Goal: Transaction & Acquisition: Purchase product/service

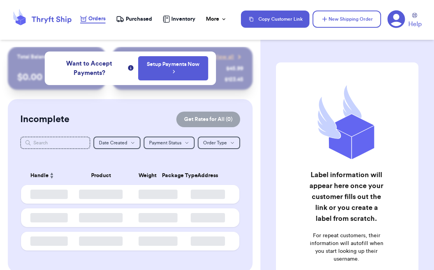
checkbox input "true"
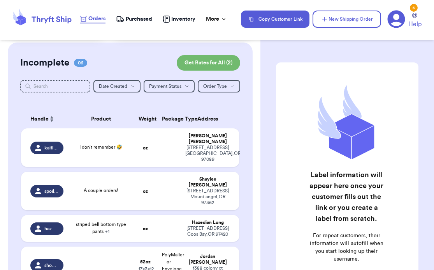
scroll to position [55, 0]
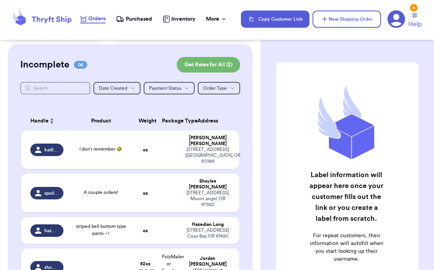
click at [71, 187] on td "A couple orders!" at bounding box center [101, 192] width 66 height 39
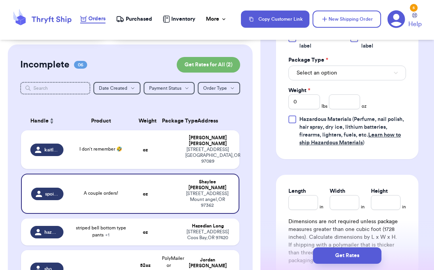
scroll to position [377, 0]
click at [325, 75] on span "Select an option" at bounding box center [317, 73] width 41 height 8
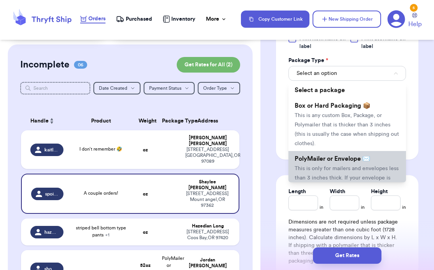
click at [321, 164] on li "PolyMailer or Envelope ✉️ This is only for mailers and envelopes less than 3 in…" at bounding box center [348, 177] width 118 height 53
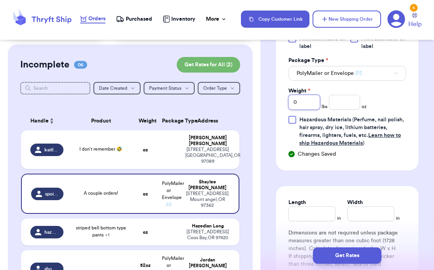
click at [305, 104] on input "0" at bounding box center [305, 102] width 32 height 15
type input "5"
click at [339, 103] on input "number" at bounding box center [345, 102] width 32 height 15
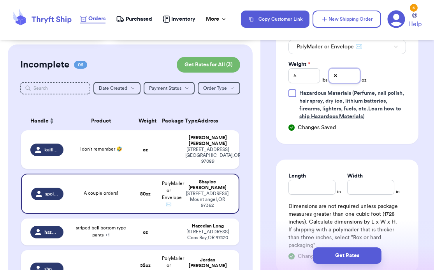
scroll to position [409, 0]
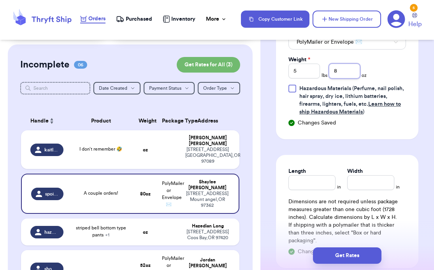
type input "8"
click at [309, 184] on input "Length" at bounding box center [312, 182] width 47 height 15
type input "15"
click at [356, 189] on input "Width *" at bounding box center [370, 182] width 47 height 15
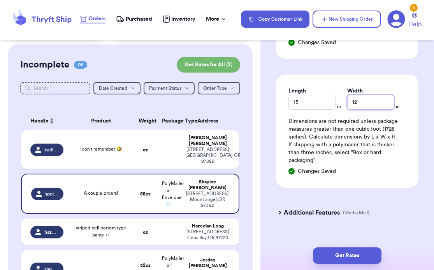
scroll to position [502, 0]
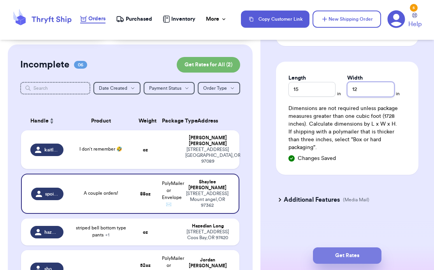
type input "12"
click at [356, 260] on button "Get Rates" at bounding box center [347, 255] width 69 height 16
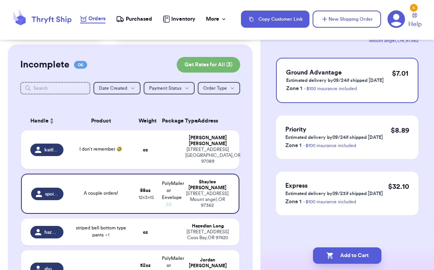
scroll to position [0, 0]
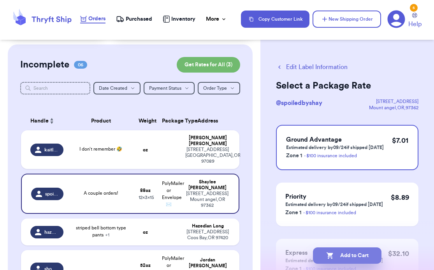
click at [353, 255] on button "Add to Cart" at bounding box center [347, 255] width 69 height 16
checkbox input "true"
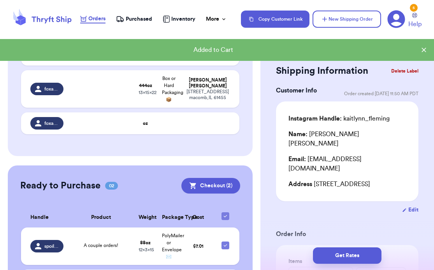
scroll to position [260, 0]
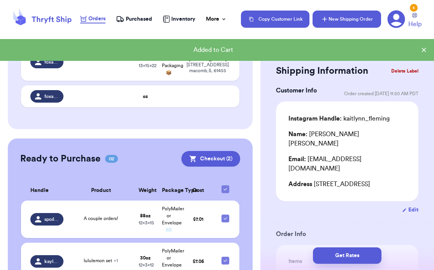
click at [338, 20] on button "New Shipping Order" at bounding box center [347, 19] width 69 height 17
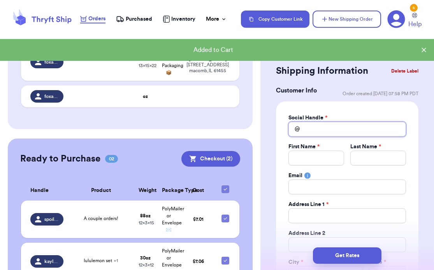
click at [312, 127] on input "Total Amount Paid" at bounding box center [348, 129] width 118 height 15
type input "s"
type input "sp"
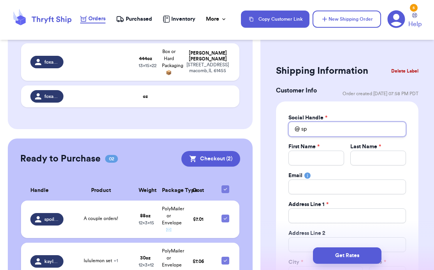
type input "spo"
type input "spoi"
type input "spoil"
type input "spoi"
type input "spo"
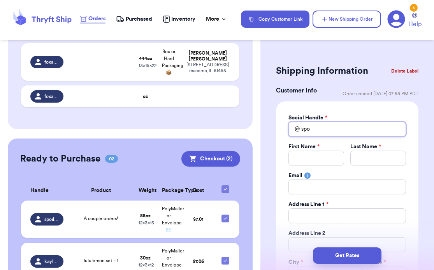
type input "sp"
type input "s"
click at [109, 219] on td "A couple orders!" at bounding box center [101, 218] width 66 height 37
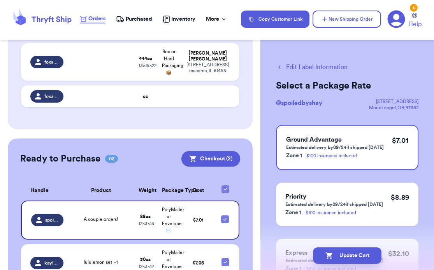
click at [310, 102] on span "@ spoiledbyshay" at bounding box center [299, 103] width 46 height 6
click at [314, 101] on span "@ spoiledbyshay" at bounding box center [299, 103] width 46 height 6
drag, startPoint x: 324, startPoint y: 103, endPoint x: 281, endPoint y: 104, distance: 42.5
click at [281, 104] on div "@ spoiledbyshay [STREET_ADDRESS]" at bounding box center [347, 104] width 143 height 12
copy span "spoiledbyshay"
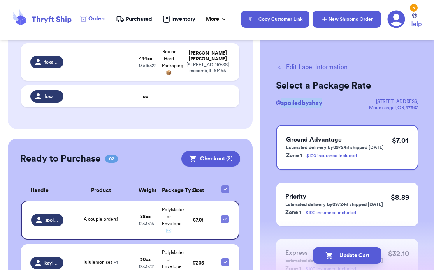
click at [345, 20] on button "New Shipping Order" at bounding box center [347, 19] width 69 height 17
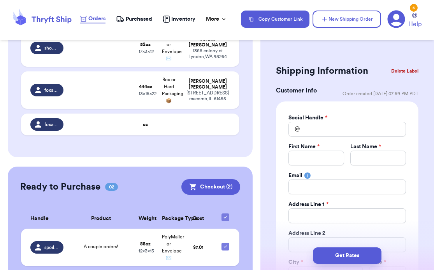
scroll to position [313, 0]
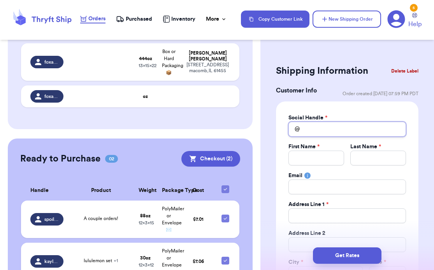
click at [309, 130] on input "Total Amount Paid" at bounding box center [348, 129] width 118 height 15
paste input "spoiledbyshay"
type input "spoiledbyshay"
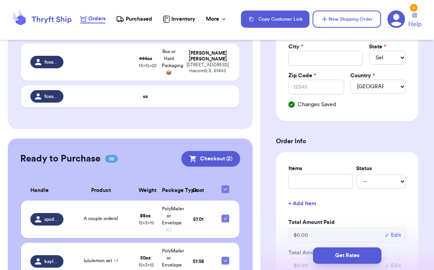
scroll to position [0, 0]
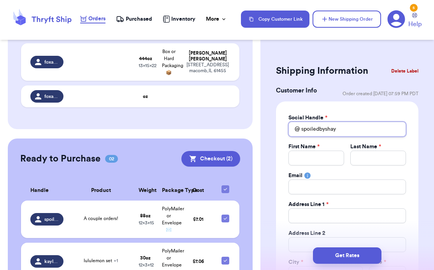
type input "spoiledbyshay"
click at [309, 156] on input "Total Amount Paid" at bounding box center [317, 157] width 56 height 15
click at [340, 133] on input "spoiledbyshay" at bounding box center [348, 129] width 118 height 15
click at [119, 208] on td "A couple orders!" at bounding box center [101, 218] width 66 height 37
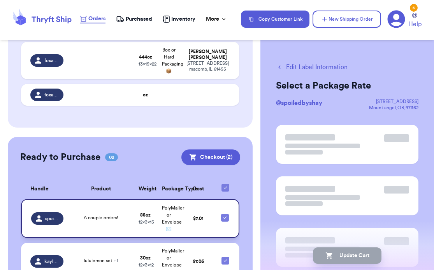
scroll to position [311, 0]
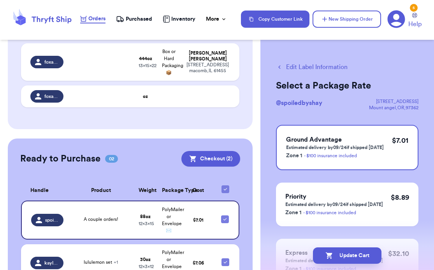
click at [299, 65] on button "Edit Label Information" at bounding box center [312, 66] width 72 height 9
checkbox input "false"
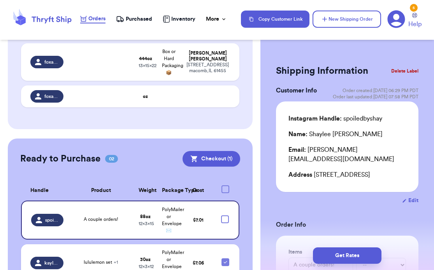
checkbox input "true"
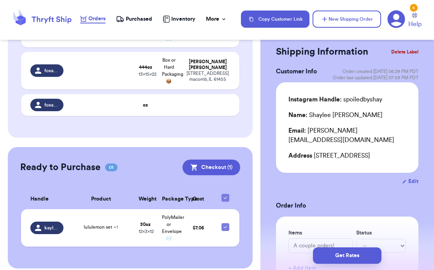
scroll to position [0, 0]
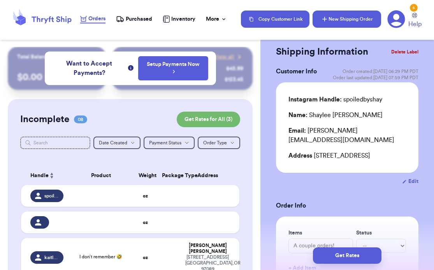
click at [351, 15] on button "New Shipping Order" at bounding box center [347, 19] width 69 height 17
type input "0"
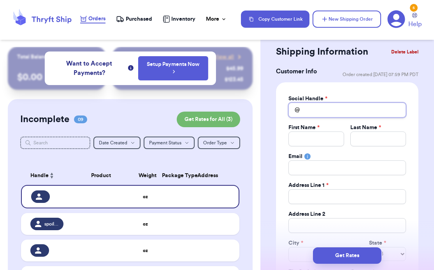
click at [320, 104] on input "Total Amount Paid" at bounding box center [348, 109] width 118 height 15
type input "s"
type input "sp"
type input "spo"
type input "spoi"
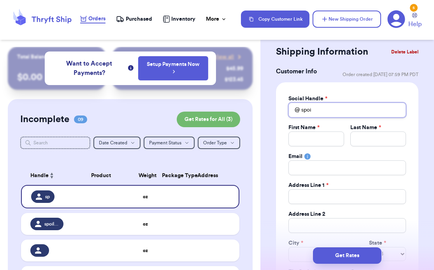
type input "spoil"
type input "spoile"
type input "spoiled"
type input "spoiledb"
type input "spoiledby"
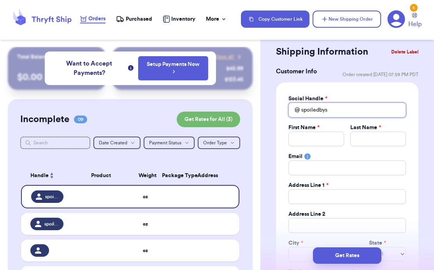
type input "spoiledbysh"
type input "spoiledbysha"
type input "spoiledbyshay"
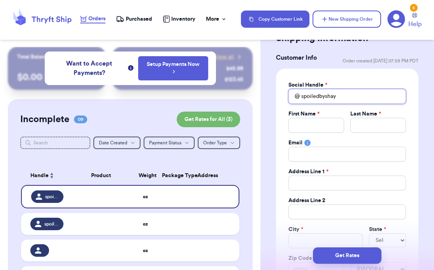
scroll to position [42, 0]
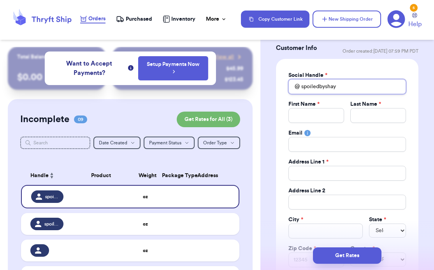
type input "spoiledbyshay"
click at [310, 116] on input "Total Amount Paid" at bounding box center [317, 115] width 56 height 15
type input "S"
type input "Sh"
type input "Sha"
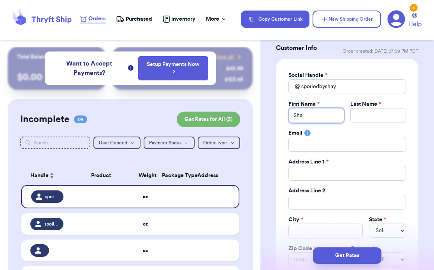
type input "Shay"
type input "Shayl"
type input "Shayle"
type input "Shaylee"
click at [376, 112] on input "Total Amount Paid" at bounding box center [379, 115] width 56 height 15
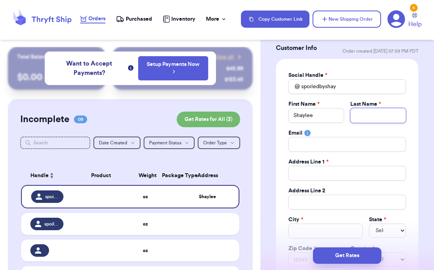
type input "L"
type input "La"
type input "Lat"
type input "Lath"
type input "Lathr"
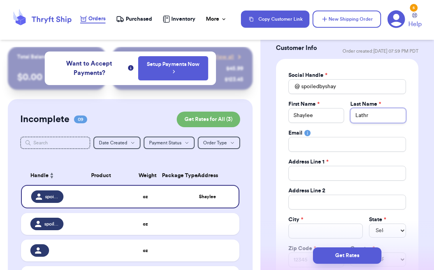
type input "Lathro"
type input "[PERSON_NAME]"
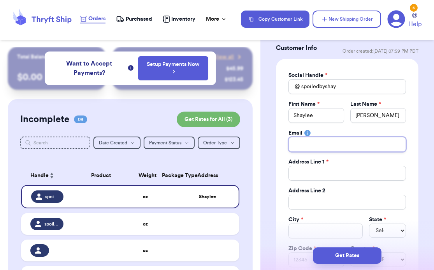
click at [367, 148] on input "Total Amount Paid" at bounding box center [348, 144] width 118 height 15
type input "l"
type input "la"
type input "lat"
type input "lath"
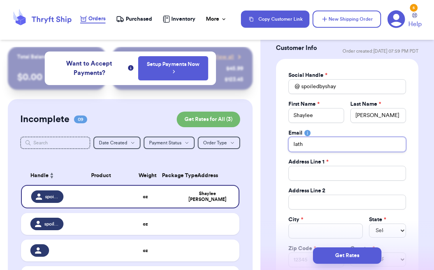
type input "lathr"
type input "lathro"
type input "[PERSON_NAME]"
type input "[PERSON_NAME]."
type input "[PERSON_NAME].s"
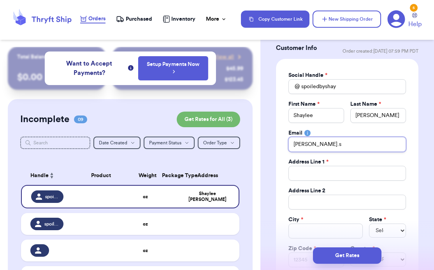
type input "[PERSON_NAME][DOMAIN_NAME]"
type input "[PERSON_NAME].sha"
type input "[PERSON_NAME].[PERSON_NAME]"
type input "[PERSON_NAME].shayl"
type input "[PERSON_NAME].[PERSON_NAME]"
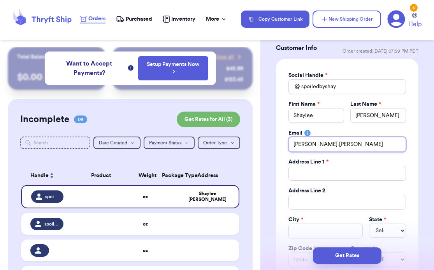
type input "[PERSON_NAME].shaylee"
type input "[PERSON_NAME].shaylee@"
type input "[PERSON_NAME].shaylee@u"
type input "[PERSON_NAME].shaylee@"
type input "[PERSON_NAME].shaylee@y"
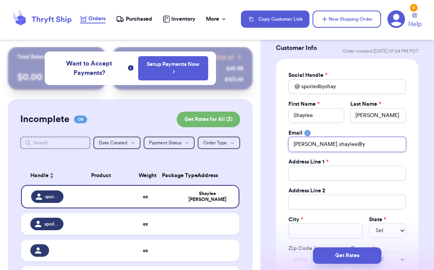
type input "[PERSON_NAME].shaylee@ya"
type input "[PERSON_NAME].shaylee@yah"
type input "[PERSON_NAME].shaylee@yaho"
type input "[PERSON_NAME][EMAIL_ADDRESS]"
type input "[PERSON_NAME][EMAIL_ADDRESS]."
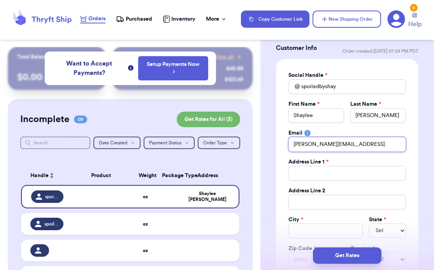
type input "[PERSON_NAME].shaylee@yahoo.c"
type input "[PERSON_NAME][EMAIL_ADDRESS][DOMAIN_NAME]"
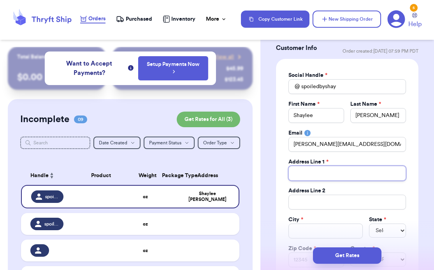
click at [362, 172] on input "Total Amount Paid" at bounding box center [348, 173] width 118 height 15
type input "8"
type input "80"
type input "807"
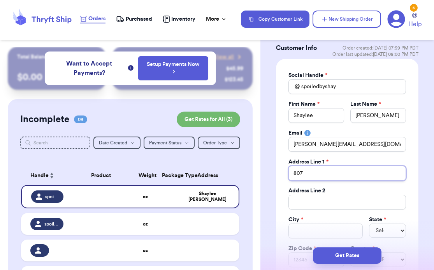
type input "807 a"
type input "807 ac"
type input "807 aca"
type input "807 acad"
type input "807 acade"
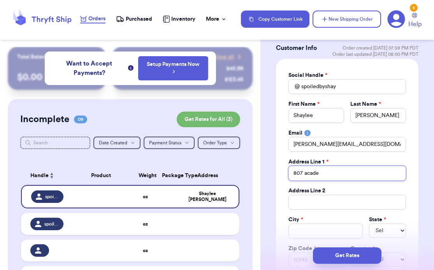
type input "807 academ"
type input "807 academy"
type input "807 academy s"
type input "[STREET_ADDRESS]"
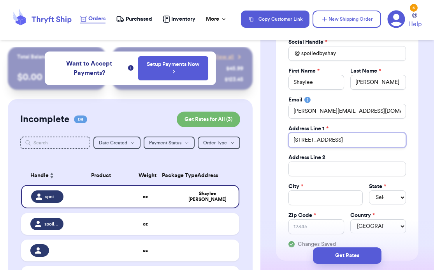
scroll to position [87, 0]
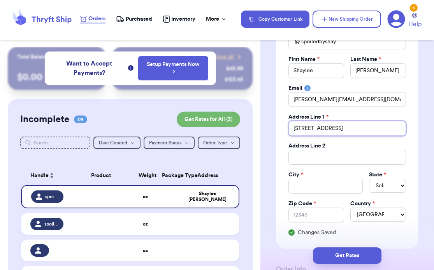
type input "[STREET_ADDRESS]"
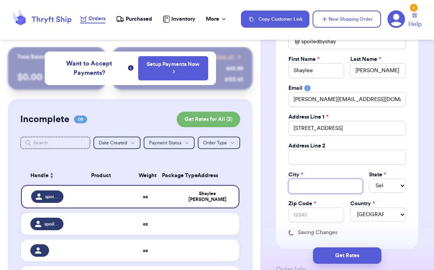
click at [335, 188] on input "Total Amount Paid" at bounding box center [326, 185] width 74 height 15
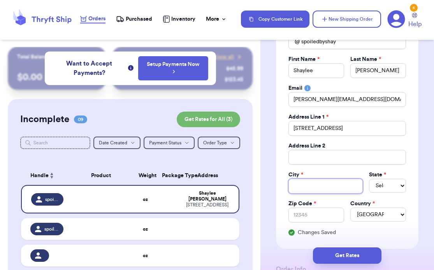
type input "m"
type input "mo"
type input "mou"
type input "moun"
type input "mount"
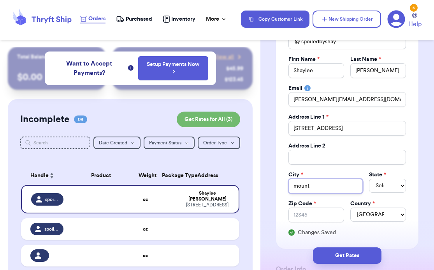
type input "mount"
type input "mount a"
click at [383, 186] on select "Select AL AK AZ AR CA CO [GEOGRAPHIC_DATA] DE DC [GEOGRAPHIC_DATA] [GEOGRAPHIC_…" at bounding box center [387, 185] width 37 height 14
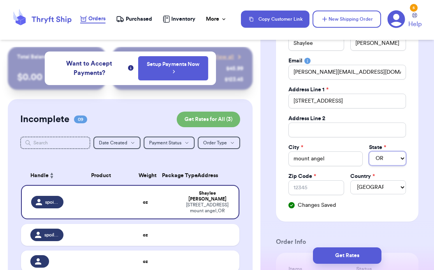
scroll to position [124, 0]
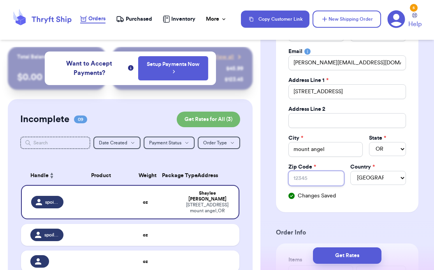
click at [316, 184] on input "Zip Code *" at bounding box center [317, 178] width 56 height 15
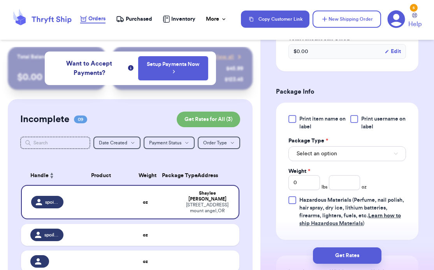
scroll to position [439, 0]
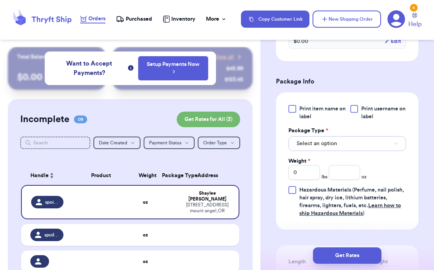
click at [300, 145] on span "Select an option" at bounding box center [317, 143] width 41 height 8
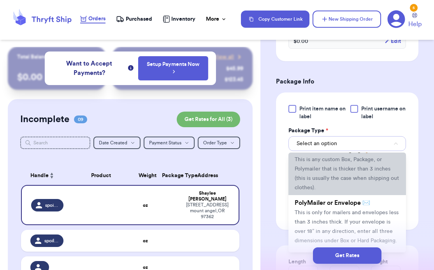
scroll to position [32, 0]
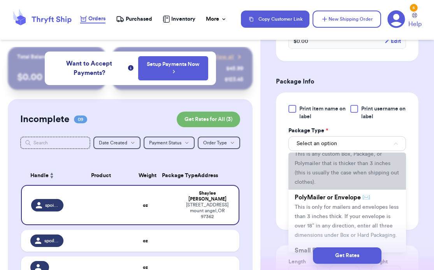
click at [306, 215] on span "This is only for mailers and envelopes less than 3 inches thick. If your envelo…" at bounding box center [347, 220] width 104 height 33
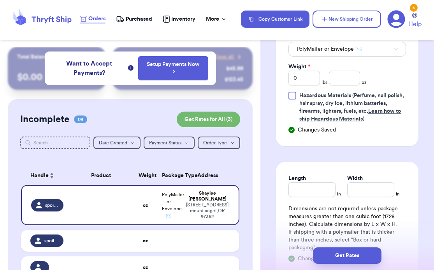
scroll to position [534, 0]
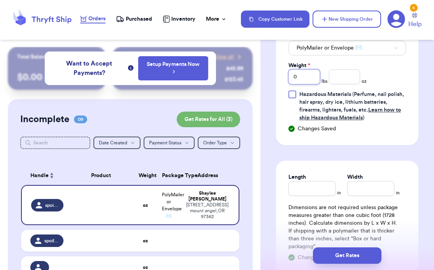
click at [305, 82] on input "0" at bounding box center [305, 76] width 32 height 15
click at [340, 74] on input "number" at bounding box center [345, 76] width 32 height 15
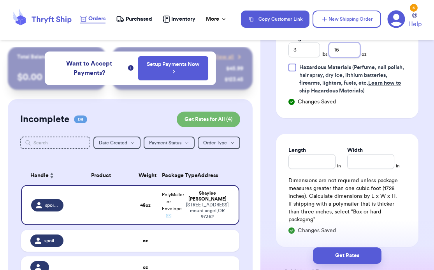
scroll to position [589, 0]
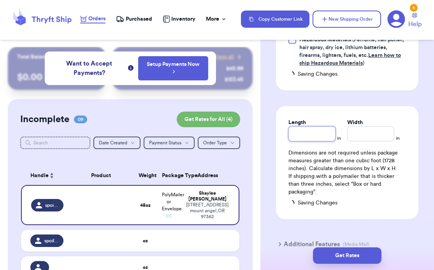
click at [317, 137] on input "Length" at bounding box center [312, 133] width 47 height 15
click at [359, 138] on input "Width *" at bounding box center [370, 133] width 47 height 15
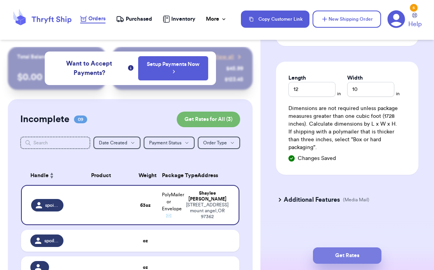
click at [355, 251] on button "Get Rates" at bounding box center [347, 255] width 69 height 16
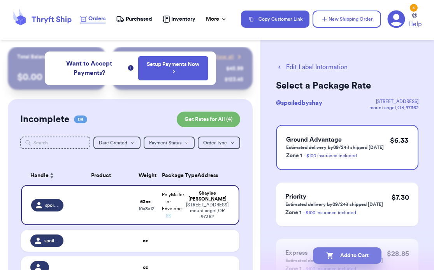
click at [340, 255] on button "Add to Cart" at bounding box center [347, 255] width 69 height 16
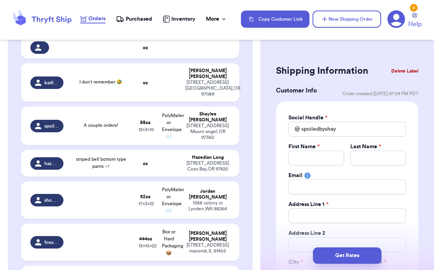
scroll to position [150, 0]
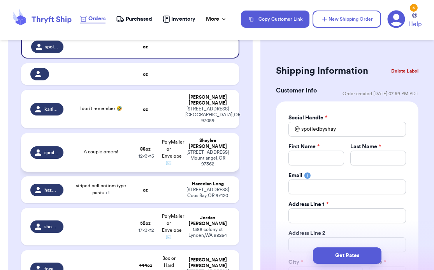
click at [100, 150] on td "A couple orders!" at bounding box center [101, 152] width 66 height 39
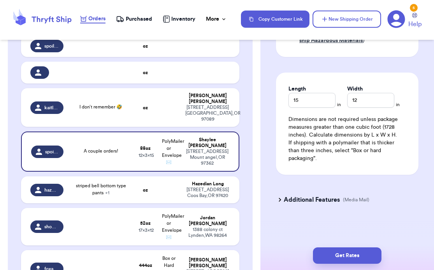
scroll to position [479, 0]
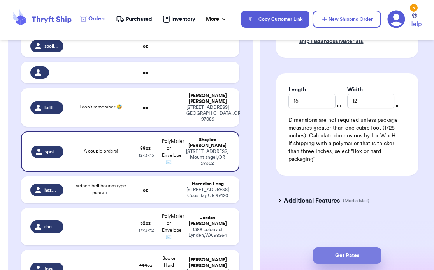
click at [342, 251] on button "Get Rates" at bounding box center [347, 255] width 69 height 16
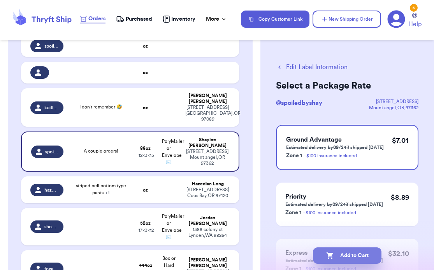
click at [349, 254] on button "Add to Cart" at bounding box center [347, 255] width 69 height 16
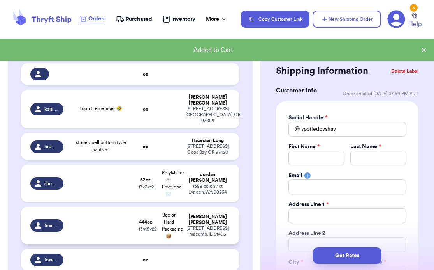
scroll to position [389, 0]
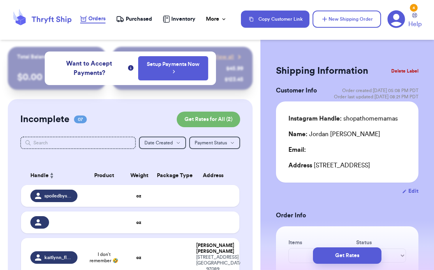
scroll to position [297, 0]
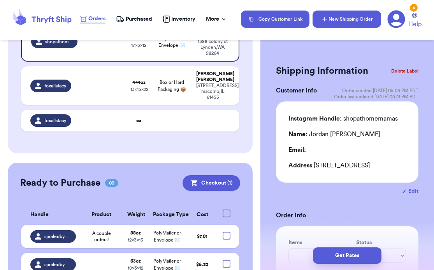
click at [329, 20] on button "New Shipping Order" at bounding box center [347, 19] width 69 height 17
type input "0"
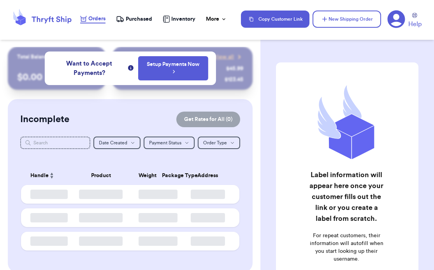
checkbox input "true"
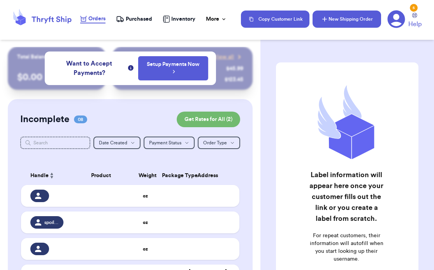
click at [339, 15] on button "New Shipping Order" at bounding box center [347, 19] width 69 height 17
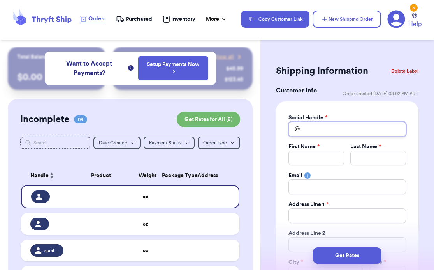
click at [308, 133] on input "Total Amount Paid" at bounding box center [348, 129] width 118 height 15
type input "s"
type input "sh"
type input "she"
type input "shel"
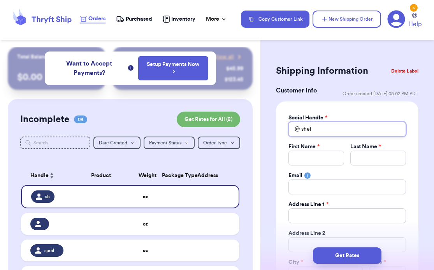
type input "shelb"
click at [333, 131] on input "shelb" at bounding box center [348, 129] width 118 height 15
type input "shelb"
type input "shel"
type input "she"
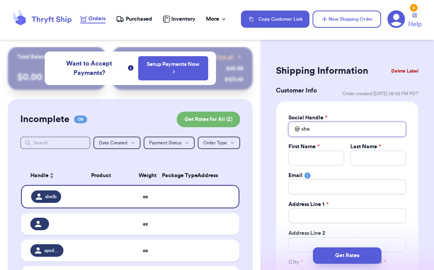
type input "sh"
type input "s"
type input "_"
type input "_s"
type input "_sh"
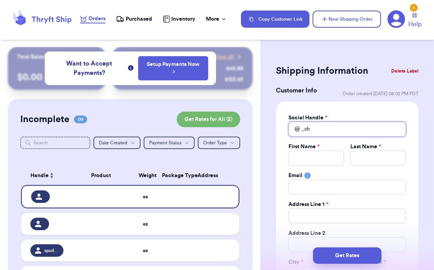
type input "_she"
type input "_shel"
type input "_shelb"
type input "_shelby"
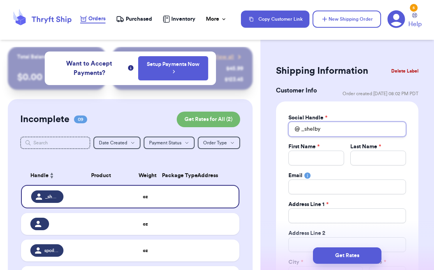
type input "_shelby."
type input "_shelby.w"
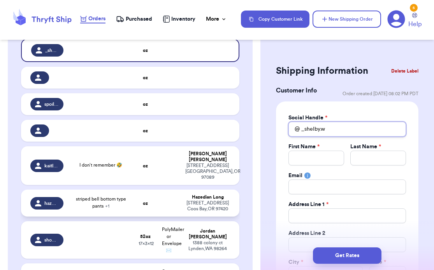
scroll to position [128, 0]
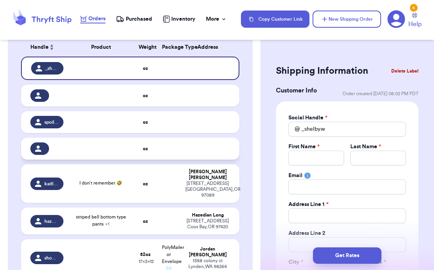
click at [106, 150] on td at bounding box center [101, 148] width 66 height 22
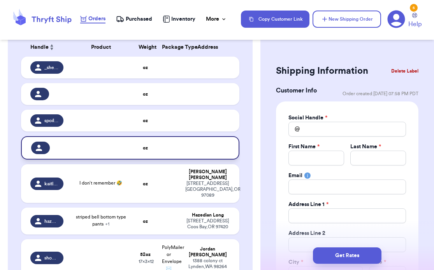
type input "_shelby.w"
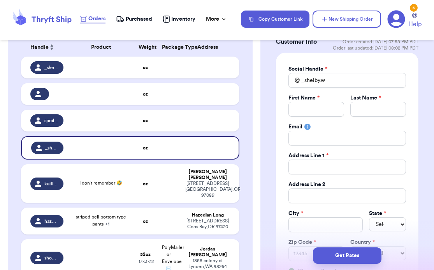
scroll to position [0, 0]
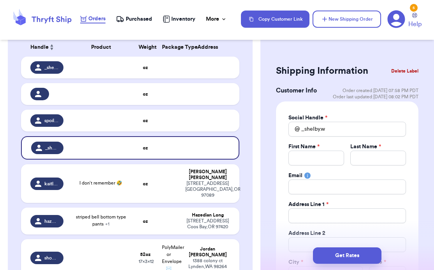
click at [396, 73] on button "Delete Label" at bounding box center [404, 70] width 33 height 17
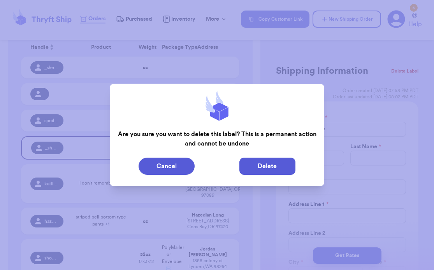
click at [257, 166] on button "Delete" at bounding box center [268, 165] width 56 height 17
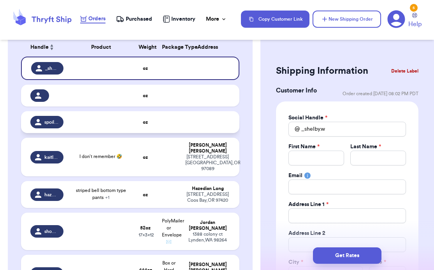
click at [123, 128] on td at bounding box center [101, 122] width 66 height 22
type input "spoiledbyshay"
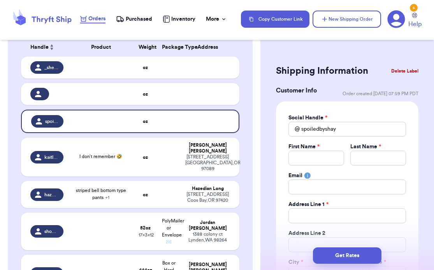
click at [396, 75] on button "Delete Label" at bounding box center [404, 70] width 33 height 17
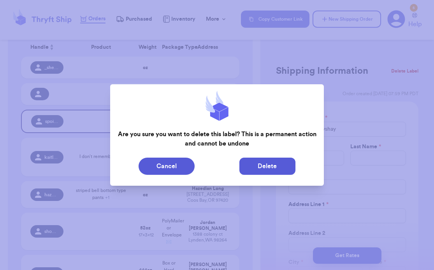
click at [256, 174] on button "Delete" at bounding box center [268, 165] width 56 height 17
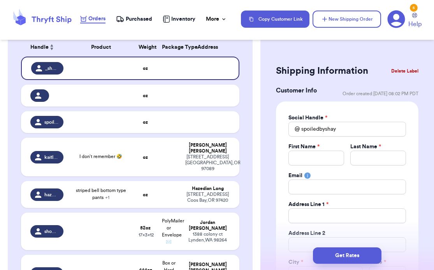
type input "_shelby.w"
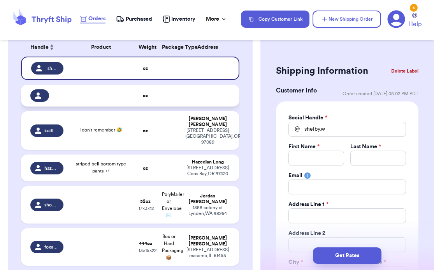
click at [96, 95] on div at bounding box center [101, 96] width 56 height 2
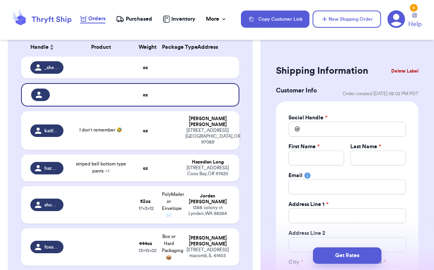
click at [400, 70] on button "Delete Label" at bounding box center [404, 70] width 33 height 17
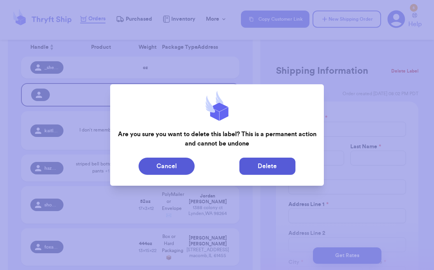
click at [254, 172] on button "Delete" at bounding box center [268, 165] width 56 height 17
type input "_shelby.w"
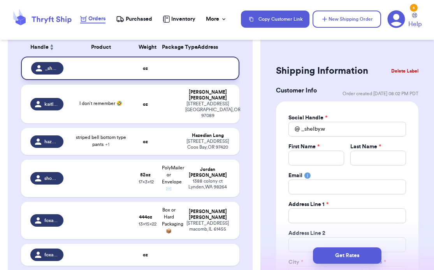
click at [78, 74] on td at bounding box center [101, 67] width 66 height 23
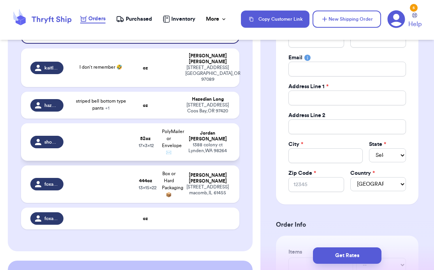
scroll to position [139, 0]
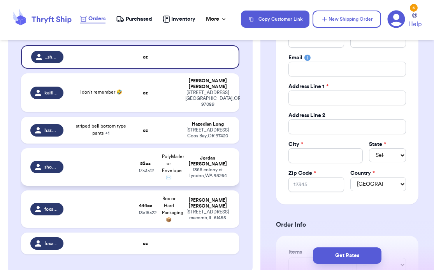
click at [96, 155] on td at bounding box center [101, 166] width 66 height 37
type input "3"
type input "4"
type input "12"
type input "17"
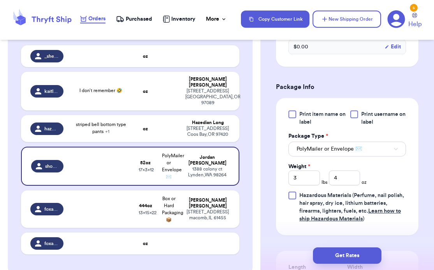
scroll to position [382, 0]
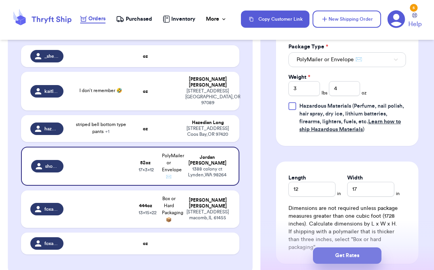
click at [365, 248] on button "Get Rates" at bounding box center [347, 255] width 69 height 16
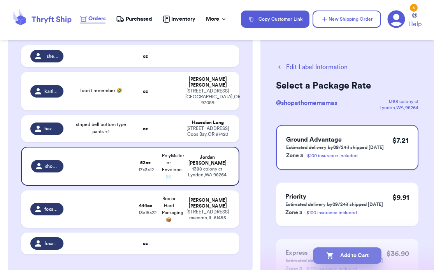
click at [347, 255] on button "Add to Cart" at bounding box center [347, 255] width 69 height 16
checkbox input "true"
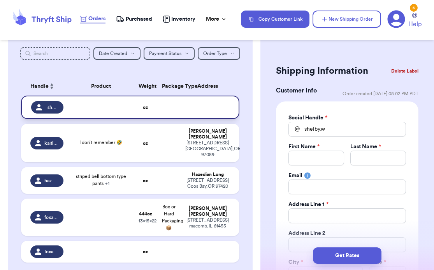
scroll to position [363, 0]
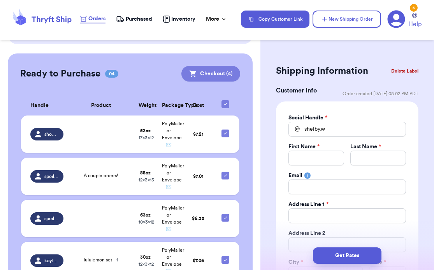
click at [189, 70] on icon at bounding box center [193, 74] width 8 height 8
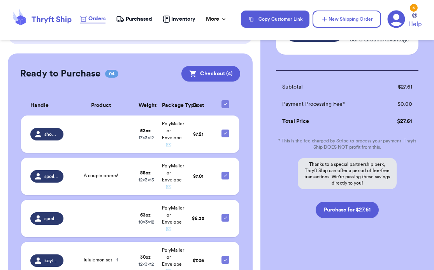
scroll to position [248, 0]
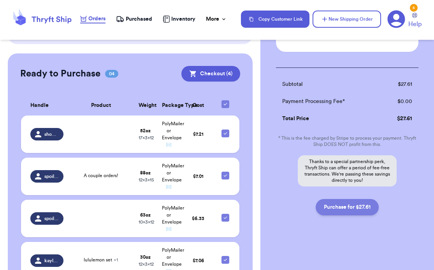
click at [348, 204] on button "Purchase for $27.61" at bounding box center [347, 207] width 63 height 16
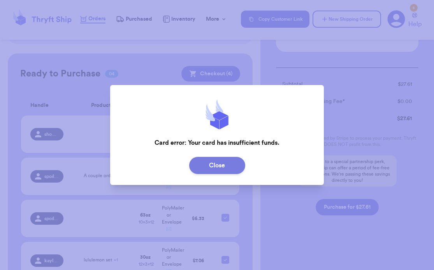
click at [223, 169] on button "Close" at bounding box center [217, 165] width 56 height 17
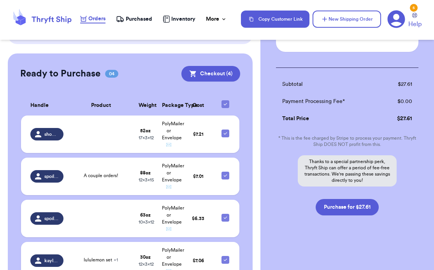
click at [52, 18] on icon at bounding box center [42, 19] width 62 height 21
click at [395, 21] on icon at bounding box center [397, 20] width 18 height 18
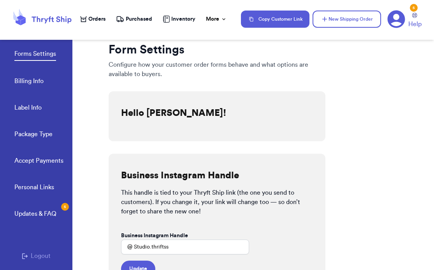
click at [33, 79] on link "Billing Info" at bounding box center [28, 81] width 29 height 11
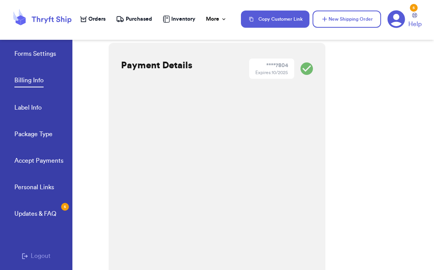
scroll to position [11, 0]
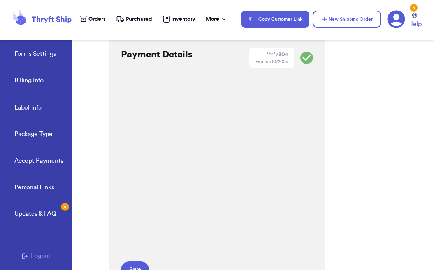
click at [41, 13] on icon at bounding box center [42, 19] width 62 height 21
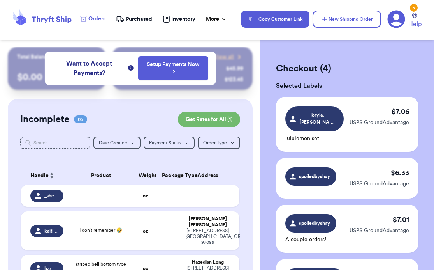
scroll to position [248, 0]
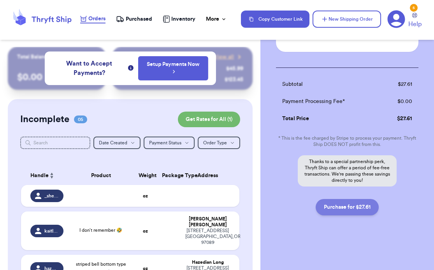
click at [363, 210] on button "Purchase for $27.61" at bounding box center [347, 207] width 63 height 16
checkbox input "false"
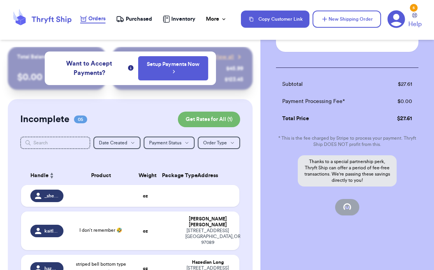
checkbox input "false"
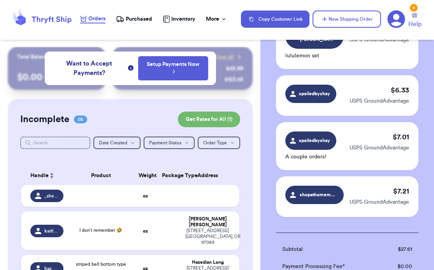
checkbox input "true"
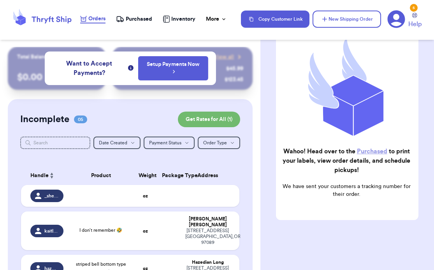
click at [128, 17] on span "Purchased" at bounding box center [139, 19] width 26 height 8
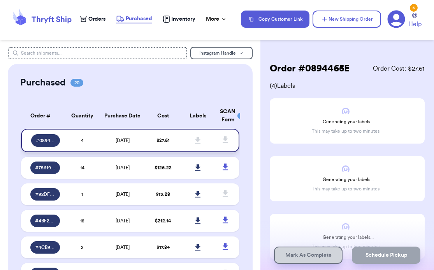
click at [195, 140] on icon at bounding box center [197, 140] width 5 height 7
click at [53, 17] on icon at bounding box center [52, 19] width 40 height 7
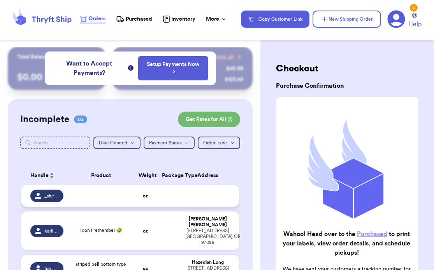
scroll to position [28, 0]
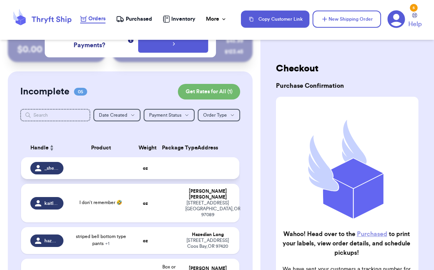
click at [143, 168] on strong "oz" at bounding box center [145, 168] width 5 height 5
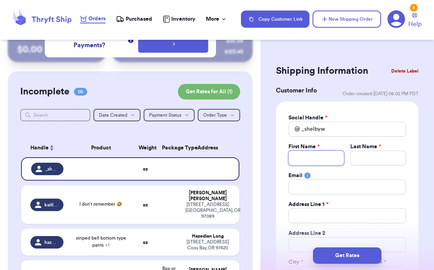
click at [323, 153] on input "Total Amount Paid" at bounding box center [317, 157] width 56 height 15
type input "S"
type input "Sh"
type input "She"
type input "Shel"
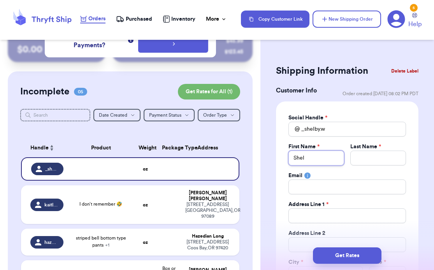
type input "Shelb"
type input "[PERSON_NAME]"
click at [374, 158] on input "Total Amount Paid" at bounding box center [379, 157] width 56 height 15
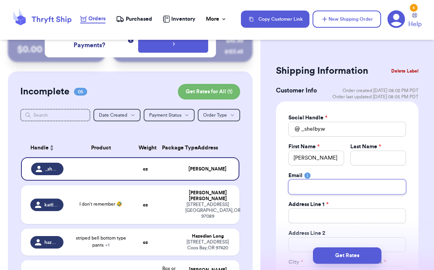
click at [316, 185] on input "Total Amount Paid" at bounding box center [348, 186] width 118 height 15
type input "S"
type input "Sw"
type input "Swu"
type input "Swus"
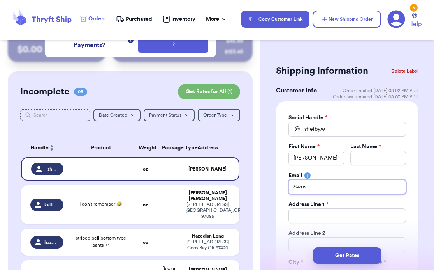
type input "Swuss"
type input "Swusst"
type input "Swussti"
type input "Swusstig"
type input "Swusstig@"
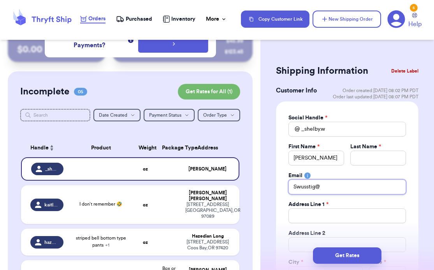
type input "Swusstig@y"
type input "Swusstig@ya"
type input "Swusstig@yah"
type input "Swusstig@yaho"
type input "Swusstig@yahoo"
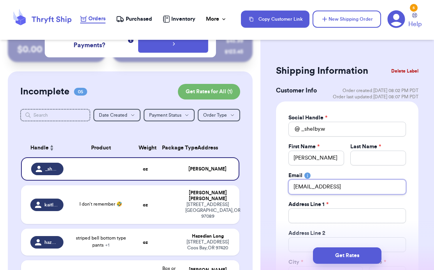
type input "Swusstig@yahoo."
type input "Swusstig@yahoo.c"
type input "Swusstig@yahoo.co"
type input "Swusstig@yahoo.com"
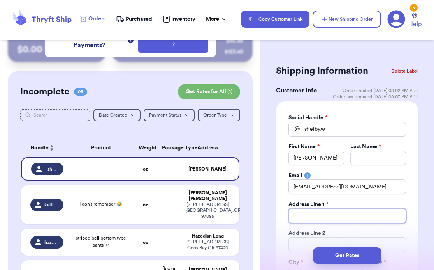
click at [331, 216] on input "Total Amount Paid" at bounding box center [348, 215] width 118 height 15
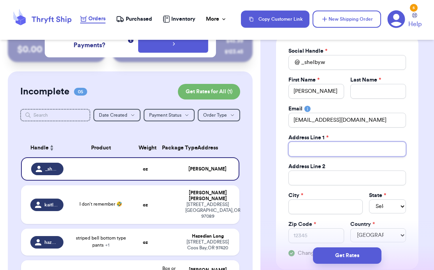
scroll to position [70, 0]
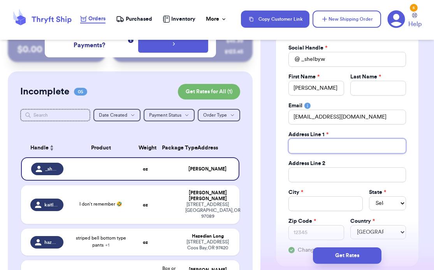
type input "P"
type input "P."
type input "P.O"
type input "P.O."
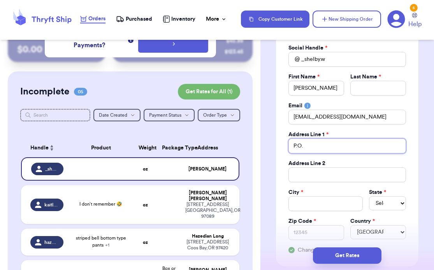
type input "P.O. B"
type input "P.O. Bo"
type input "P.O. Box"
type input "P.O. Box 7"
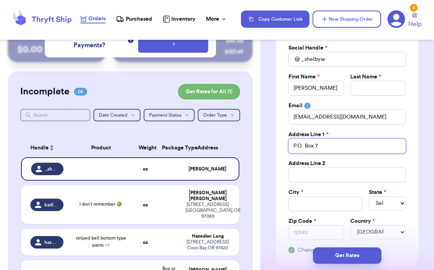
type input "P.O. Box 70"
type input "P.O. Box 701"
type input "P.O. Box 7018"
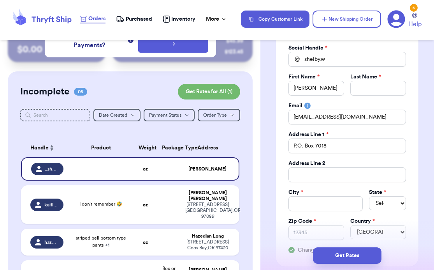
click at [309, 195] on div "City *" at bounding box center [326, 192] width 74 height 8
click at [308, 202] on input "Total Amount Paid" at bounding box center [326, 203] width 74 height 15
type input "h"
type input "hi"
type input "hil"
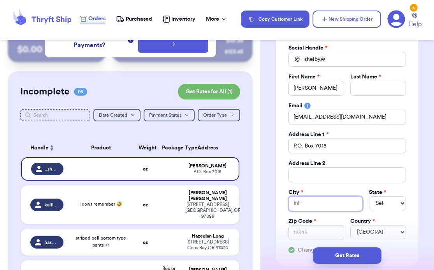
type input "hilo"
click at [381, 201] on select "Select AL AK AZ AR CA CO [GEOGRAPHIC_DATA] DE DC [GEOGRAPHIC_DATA] [GEOGRAPHIC_…" at bounding box center [387, 203] width 37 height 14
select select "HI"
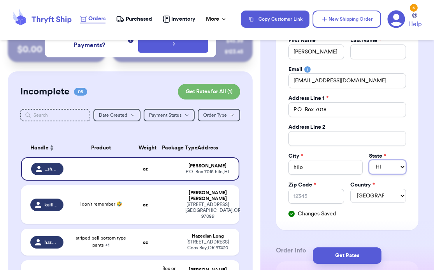
scroll to position [121, 0]
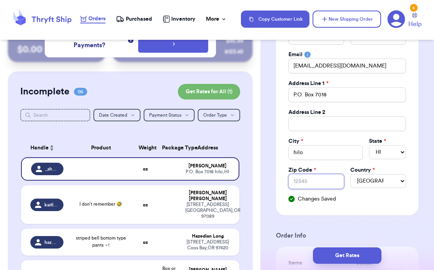
click at [317, 183] on input "Zip Code *" at bounding box center [317, 181] width 56 height 15
type input "9"
type input "96"
type input "967"
type input "9672"
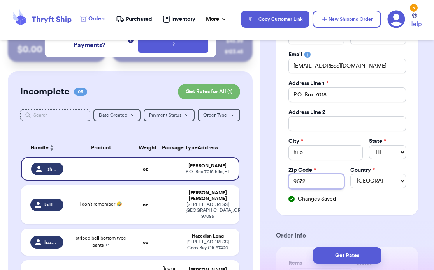
type input "96720"
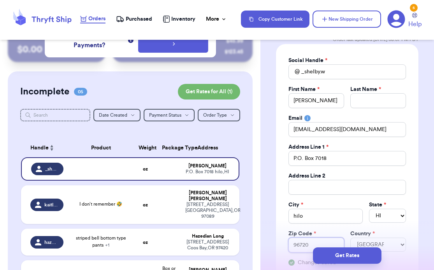
scroll to position [52, 0]
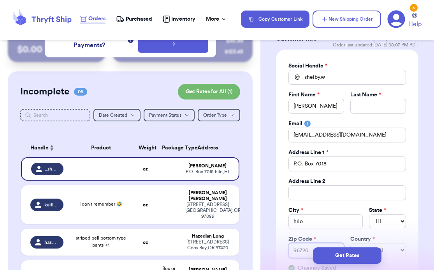
type input "96720"
click at [361, 105] on input "Total Amount Paid" at bounding box center [379, 106] width 56 height 15
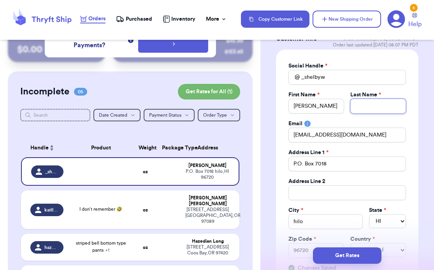
type input "W"
type input "Wu"
type input "Wus"
type input "Wuss"
type input "Wusst"
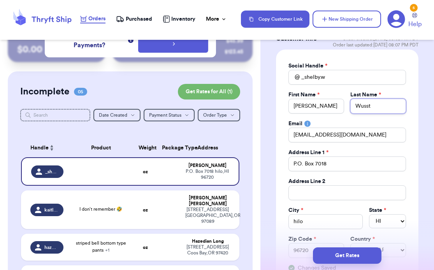
type input "Wussti"
type input "[PERSON_NAME]"
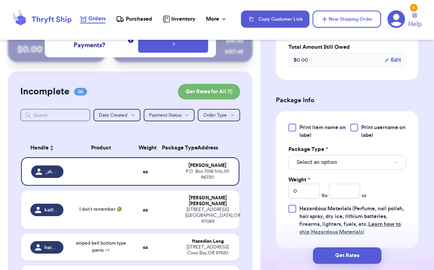
scroll to position [425, 0]
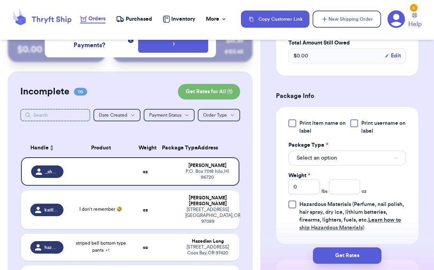
type input "[PERSON_NAME]"
click at [347, 158] on button "Select an option" at bounding box center [348, 157] width 118 height 15
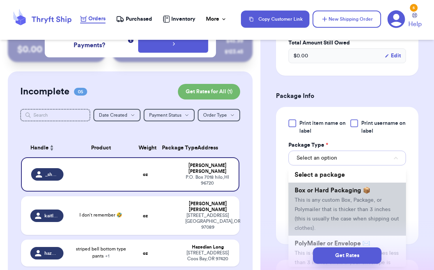
scroll to position [30, 0]
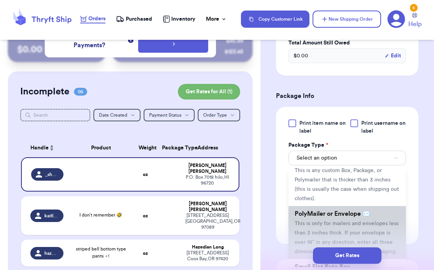
click at [326, 217] on span "PolyMailer or Envelope ✉️" at bounding box center [333, 213] width 76 height 6
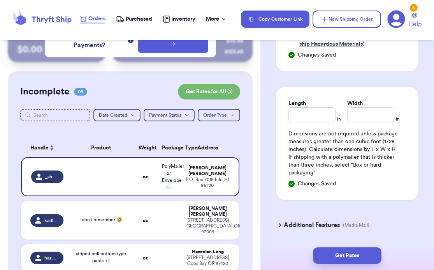
scroll to position [613, 0]
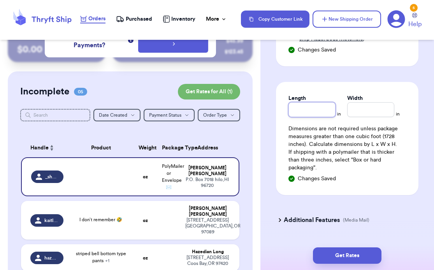
click at [314, 112] on input "Length" at bounding box center [312, 109] width 47 height 15
type input "1"
click at [365, 109] on input "Width *" at bounding box center [370, 109] width 47 height 15
click at [324, 110] on input "1" at bounding box center [312, 109] width 47 height 15
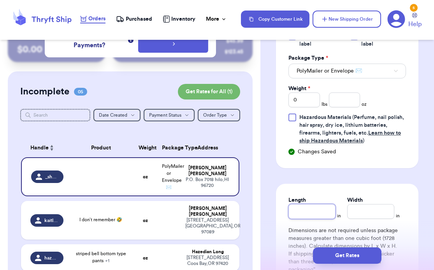
scroll to position [496, 0]
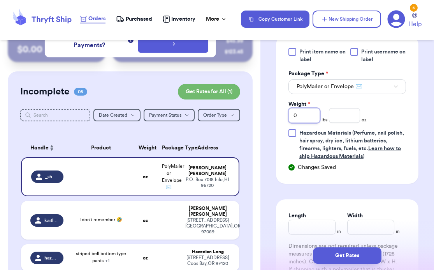
click at [310, 114] on input "0" at bounding box center [305, 115] width 32 height 15
click at [333, 117] on input "number" at bounding box center [345, 115] width 32 height 15
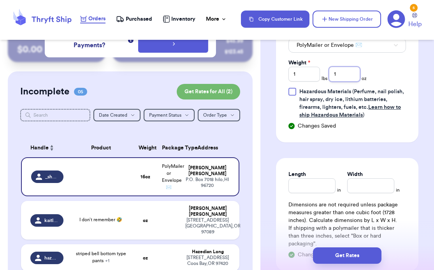
scroll to position [549, 0]
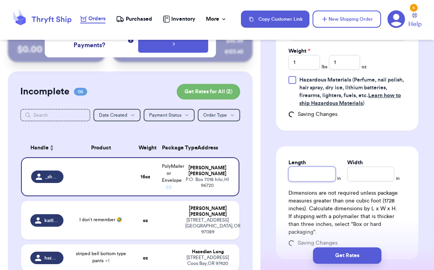
click at [328, 173] on input "Length" at bounding box center [312, 173] width 47 height 15
click at [372, 171] on input "Width *" at bounding box center [370, 173] width 47 height 15
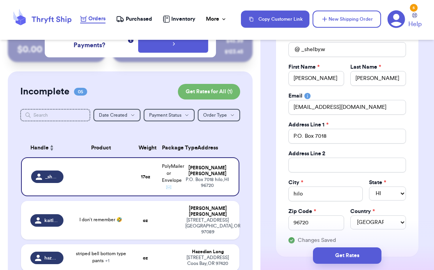
scroll to position [79, 0]
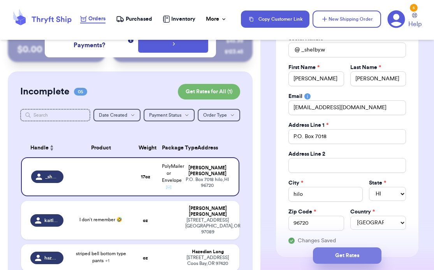
click at [363, 251] on button "Get Rates" at bounding box center [347, 255] width 69 height 16
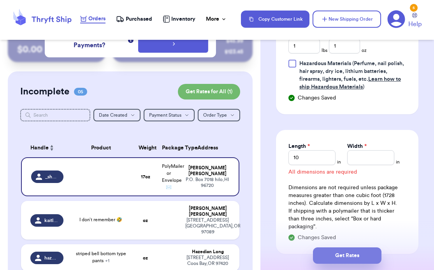
scroll to position [447, 0]
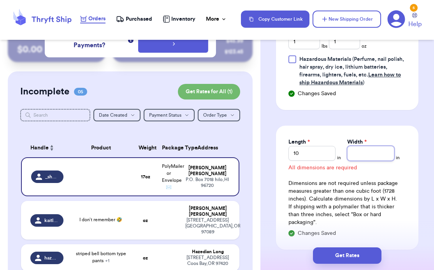
click at [370, 146] on input "Width *" at bounding box center [370, 153] width 47 height 15
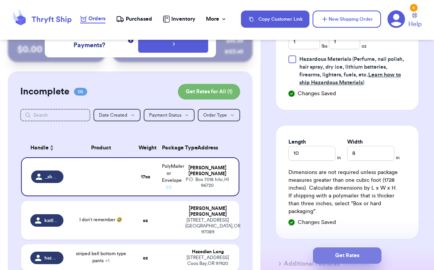
click at [362, 258] on button "Get Rates" at bounding box center [347, 255] width 69 height 16
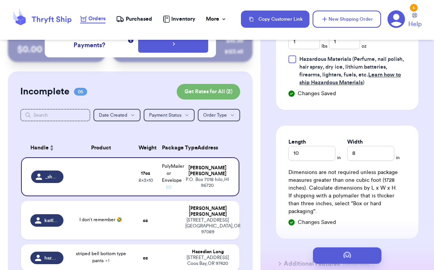
scroll to position [0, 0]
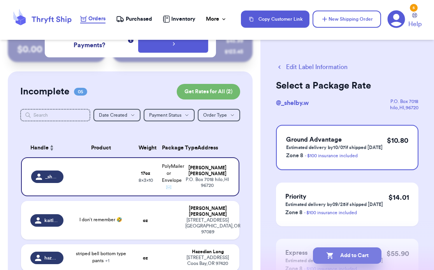
click at [350, 255] on button "Add to Cart" at bounding box center [347, 255] width 69 height 16
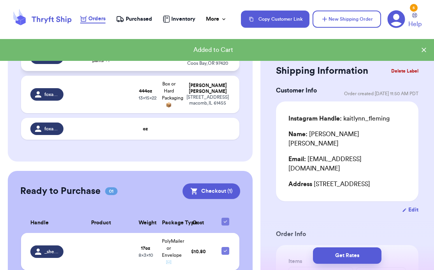
scroll to position [210, 0]
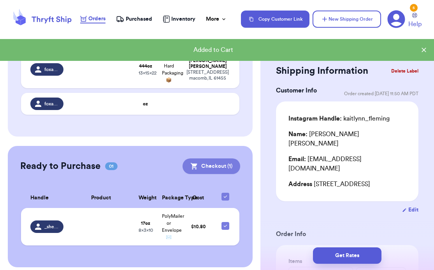
click at [206, 161] on button "Checkout ( 1 )" at bounding box center [212, 166] width 58 height 16
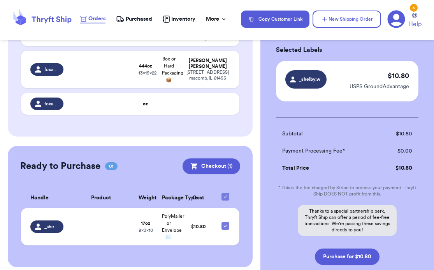
scroll to position [85, 0]
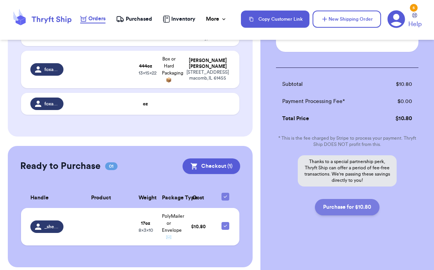
click at [338, 208] on button "Purchase for $10.80" at bounding box center [347, 207] width 65 height 16
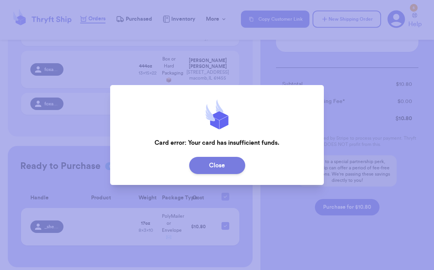
click at [242, 166] on button "Close" at bounding box center [217, 165] width 56 height 17
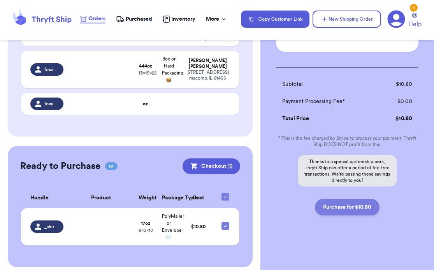
click at [352, 207] on button "Purchase for $10.80" at bounding box center [347, 207] width 65 height 16
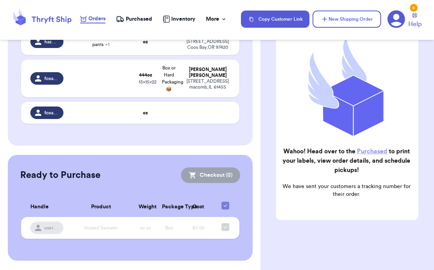
scroll to position [193, 0]
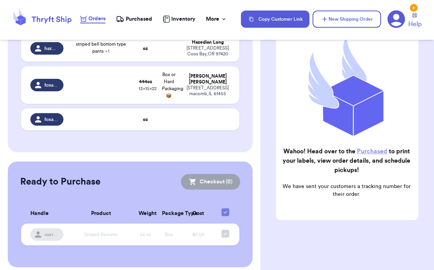
click at [135, 18] on span "Purchased" at bounding box center [139, 19] width 26 height 8
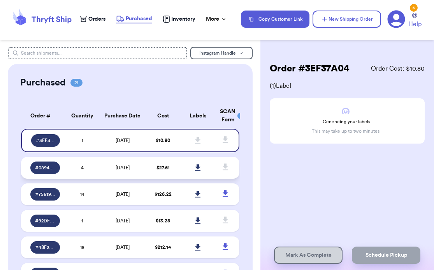
click at [195, 168] on icon at bounding box center [197, 167] width 5 height 7
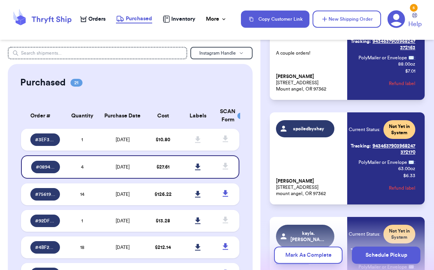
scroll to position [321, 0]
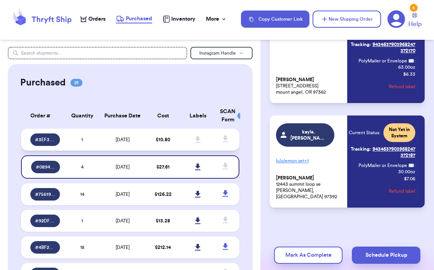
click at [189, 137] on span at bounding box center [197, 139] width 17 height 17
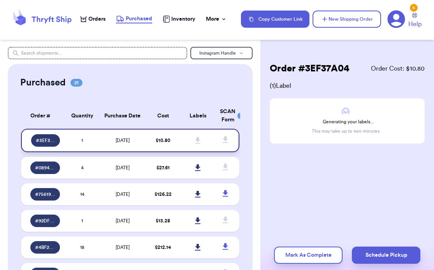
scroll to position [0, 0]
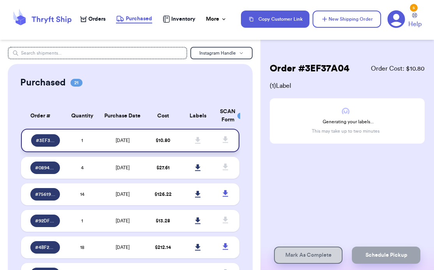
click at [195, 141] on icon at bounding box center [198, 140] width 6 height 7
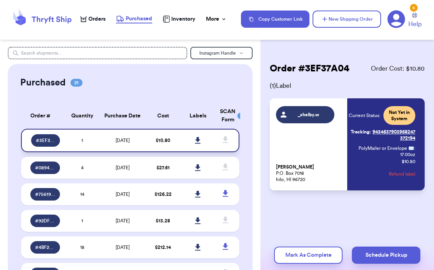
click at [195, 140] on icon at bounding box center [197, 140] width 5 height 7
